Goal: Task Accomplishment & Management: Use online tool/utility

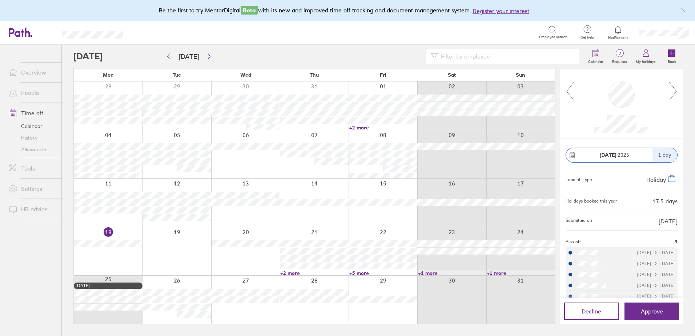
click at [673, 90] on icon at bounding box center [672, 91] width 9 height 20
click at [674, 92] on icon at bounding box center [672, 91] width 9 height 20
click at [288, 274] on link "+2 more" at bounding box center [314, 273] width 68 height 7
click at [518, 58] on input at bounding box center [506, 56] width 137 height 14
click at [355, 48] on div "Calendar 2 Requests My holidays Book" at bounding box center [378, 56] width 610 height 23
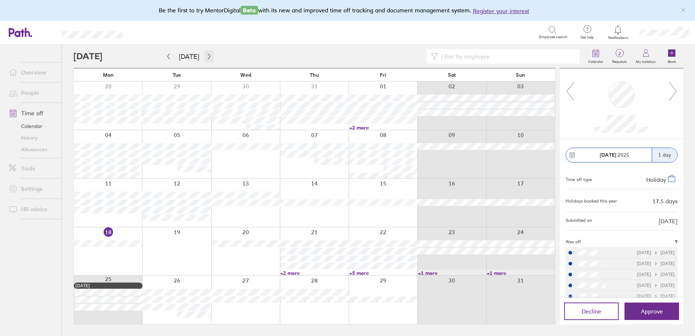
click at [205, 54] on button "button" at bounding box center [209, 56] width 9 height 12
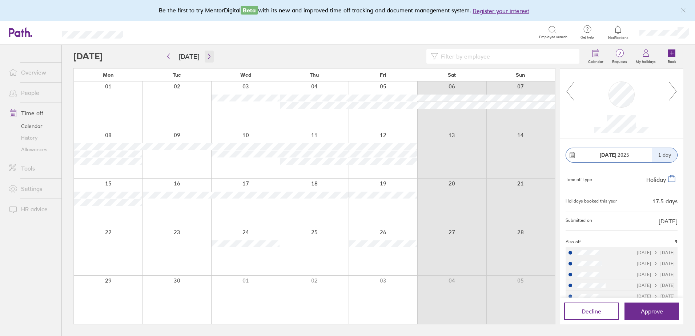
click at [205, 54] on button "button" at bounding box center [209, 56] width 9 height 12
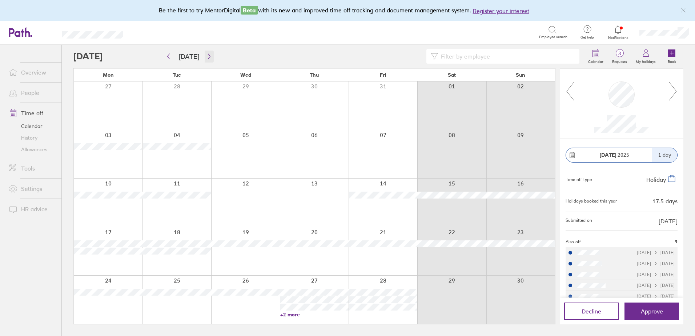
click at [206, 60] on button "button" at bounding box center [209, 56] width 9 height 12
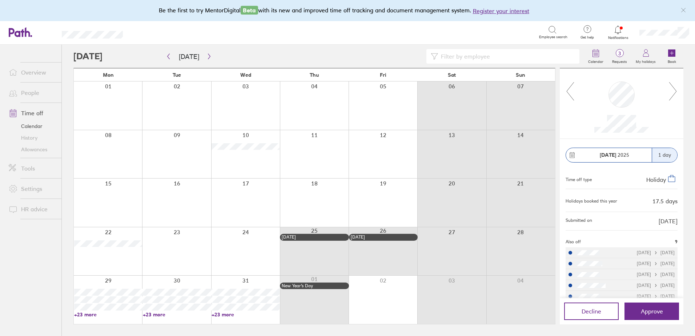
click at [388, 303] on div at bounding box center [382, 299] width 69 height 48
